Goal: Task Accomplishment & Management: Manage account settings

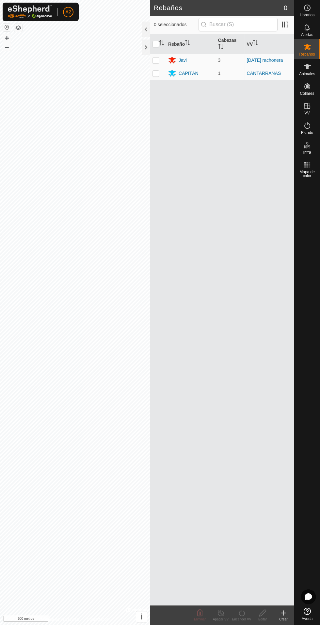
click at [315, 24] on div "Alertas" at bounding box center [308, 30] width 26 height 20
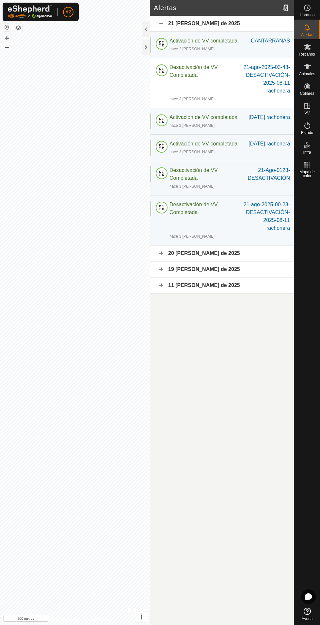
click at [315, 176] on span "Mapa de calor" at bounding box center [307, 174] width 23 height 8
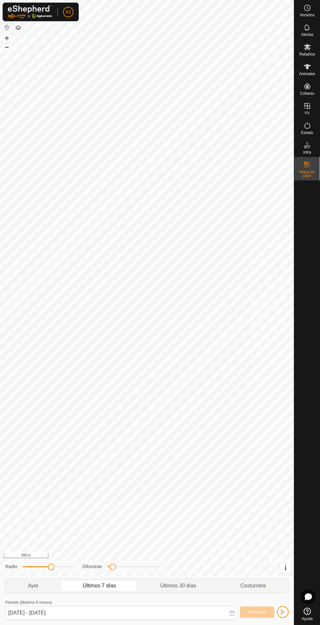
click at [37, 583] on span "Ayer" at bounding box center [33, 586] width 11 height 8
type input "23 Aug, 2025 - 23 Aug, 2025"
click at [313, 159] on div "Mapa de calor" at bounding box center [308, 169] width 26 height 24
click at [308, 157] on div "Mapa de calor" at bounding box center [308, 169] width 26 height 24
click at [315, 137] on div "Estado" at bounding box center [308, 128] width 26 height 20
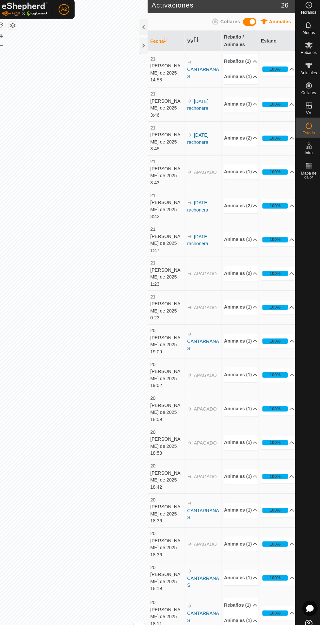
click at [205, 111] on font "[DATE] rachonera" at bounding box center [199, 105] width 21 height 12
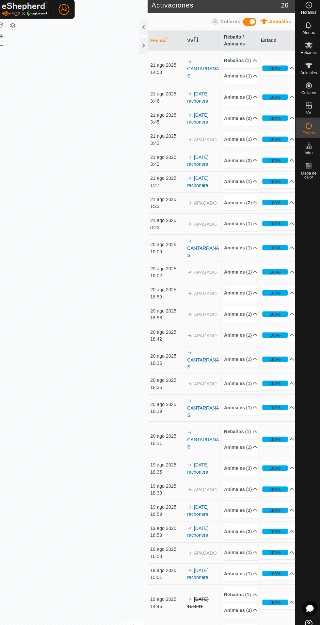
click at [316, 76] on div "Animales" at bounding box center [308, 69] width 26 height 20
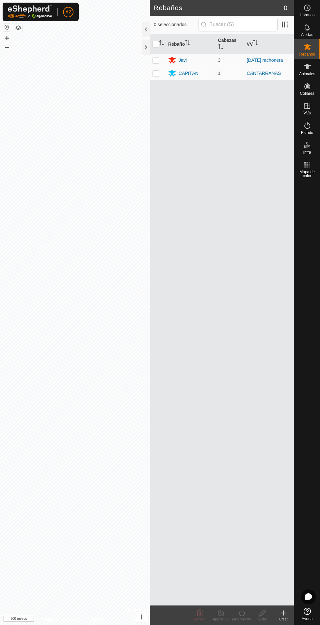
click at [317, 16] on div "Horarios" at bounding box center [308, 10] width 26 height 20
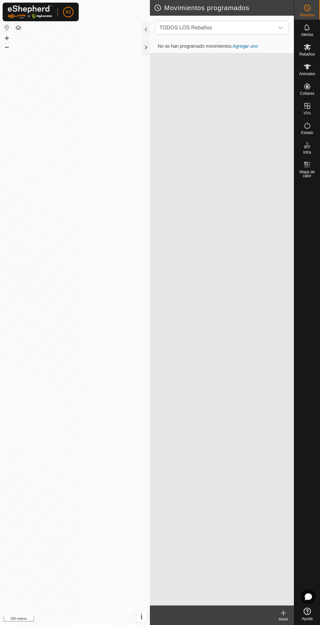
click at [317, 34] on div "Alertas" at bounding box center [308, 30] width 26 height 20
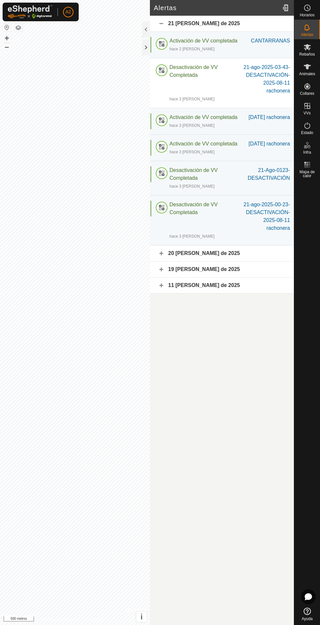
click at [318, 56] on div "Rebaños" at bounding box center [308, 49] width 26 height 20
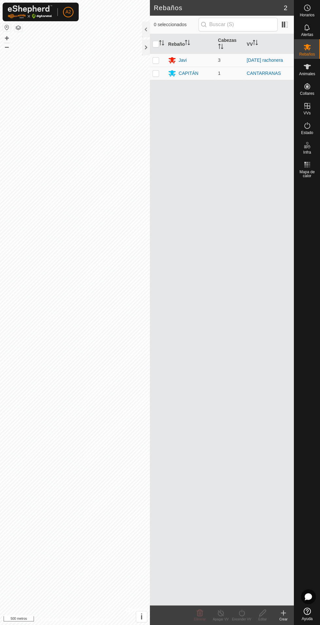
click at [189, 70] on div "CAPITÁN" at bounding box center [189, 73] width 20 height 7
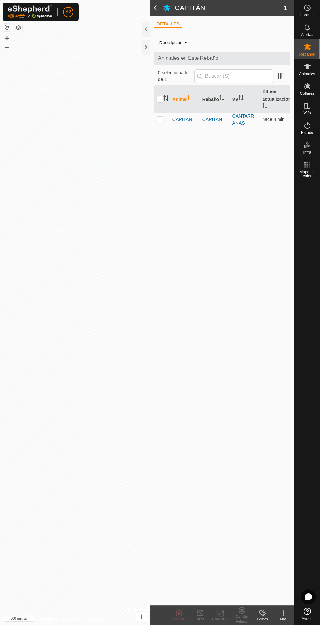
click at [161, 122] on p-checkbox at bounding box center [160, 119] width 7 height 5
checkbox input "true"
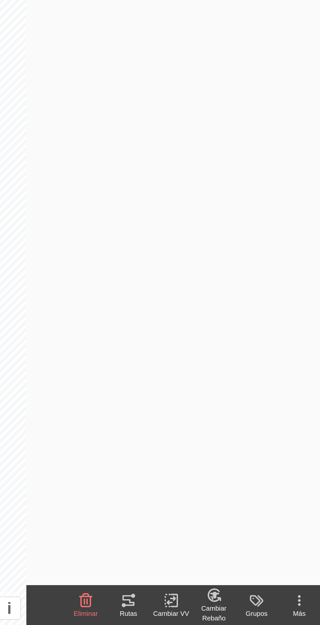
click at [210, 609] on tracks-svg-icon at bounding box center [200, 613] width 21 height 8
